Goal: Task Accomplishment & Management: Use online tool/utility

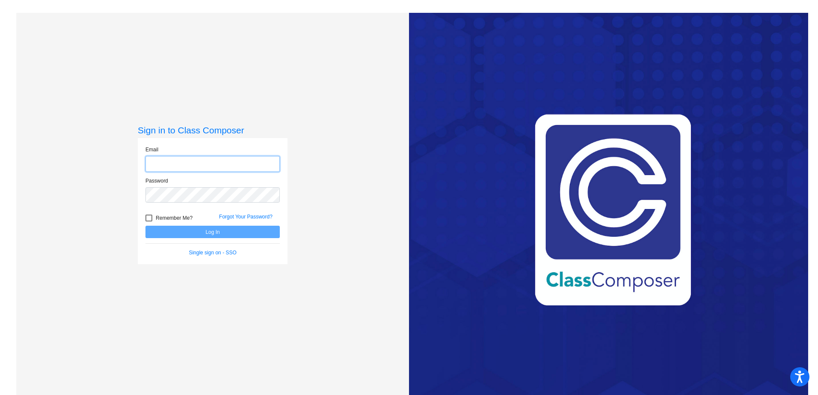
click at [195, 159] on input "email" at bounding box center [212, 164] width 134 height 16
type input "[EMAIL_ADDRESS][PERSON_NAME][DOMAIN_NAME]"
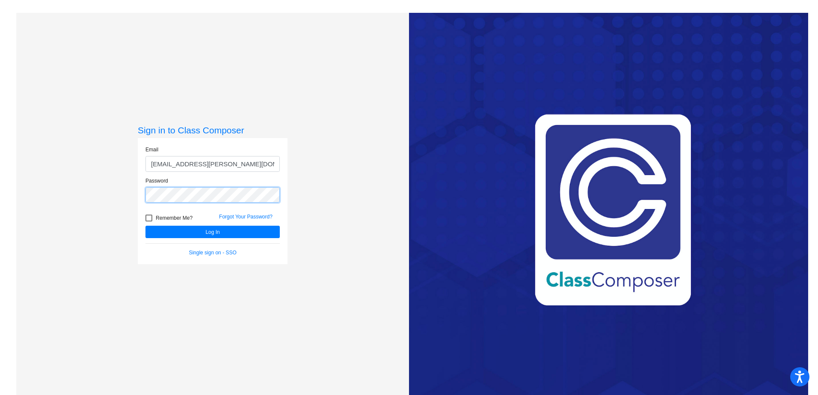
click at [145, 226] on button "Log In" at bounding box center [212, 232] width 134 height 12
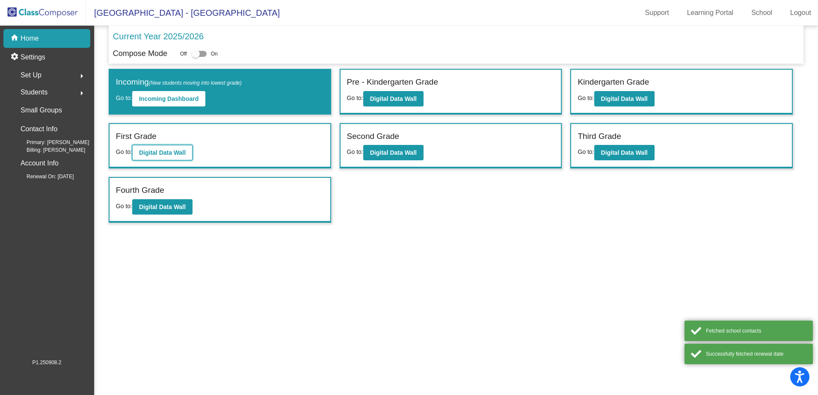
click at [140, 154] on b "Digital Data Wall" at bounding box center [162, 152] width 47 height 7
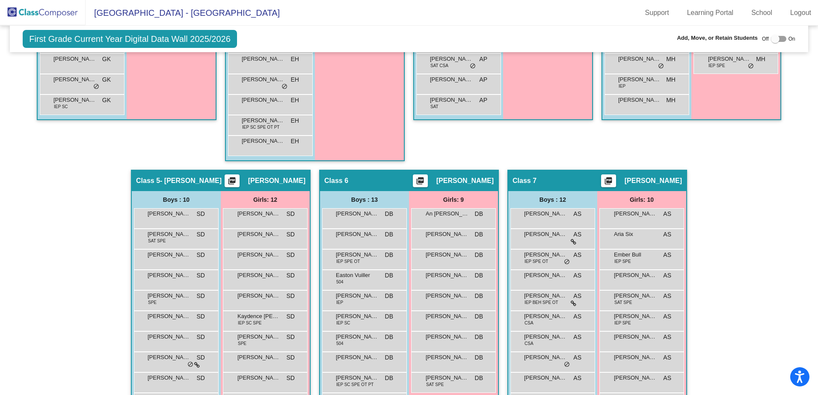
scroll to position [470, 0]
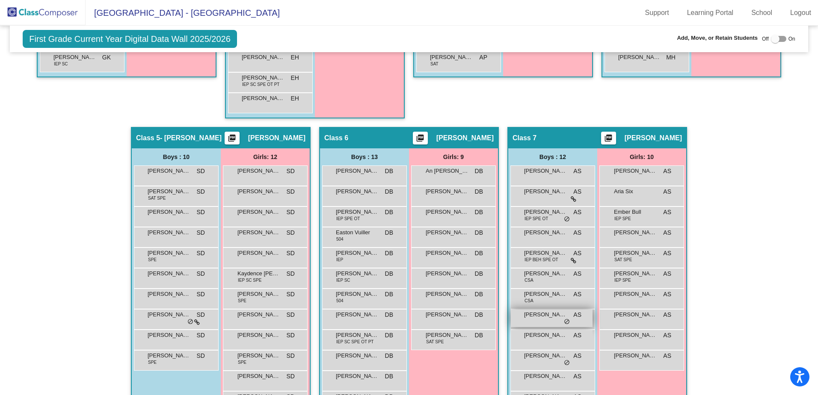
click at [544, 315] on span "Maverick Starcher" at bounding box center [545, 314] width 43 height 9
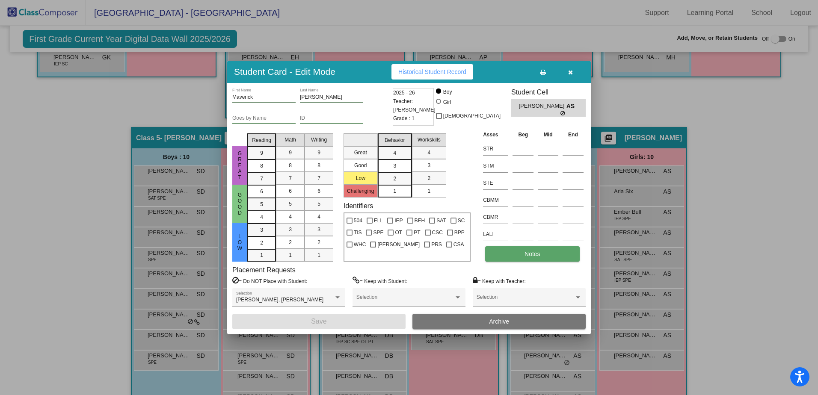
click at [516, 255] on button "Notes" at bounding box center [532, 253] width 94 height 15
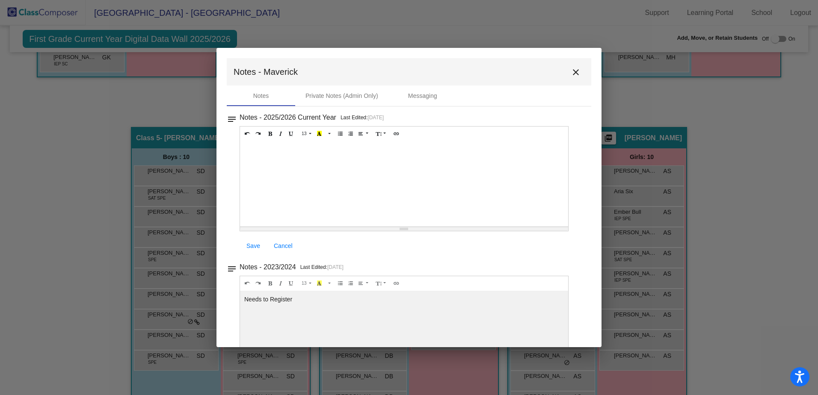
click at [571, 71] on mat-icon "close" at bounding box center [575, 72] width 10 height 10
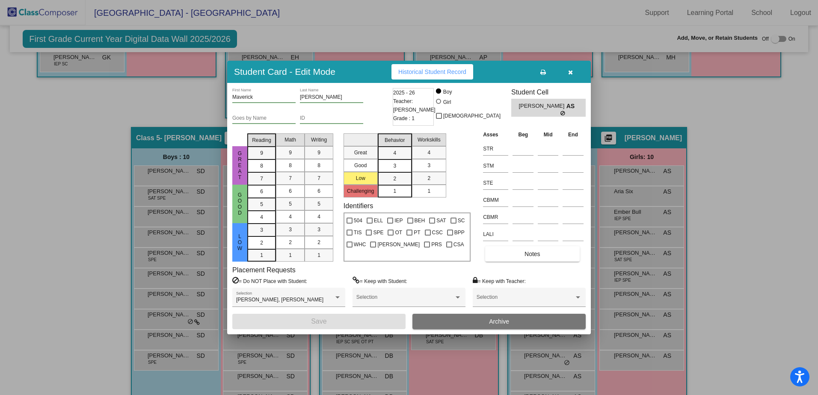
click at [568, 72] on icon "button" at bounding box center [570, 72] width 5 height 6
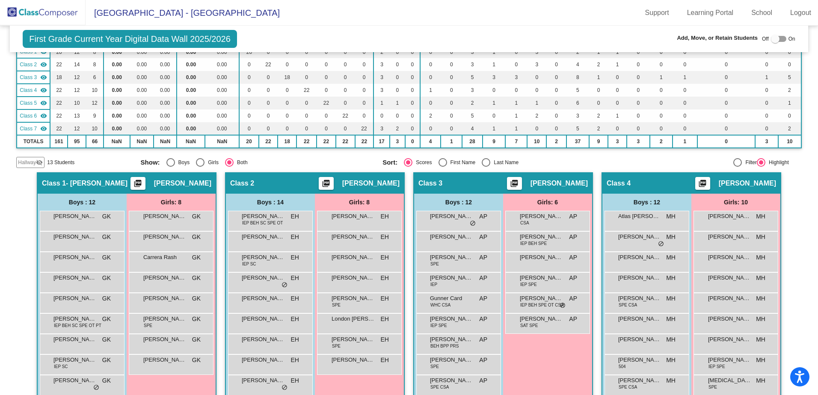
scroll to position [0, 0]
